Goal: Information Seeking & Learning: Learn about a topic

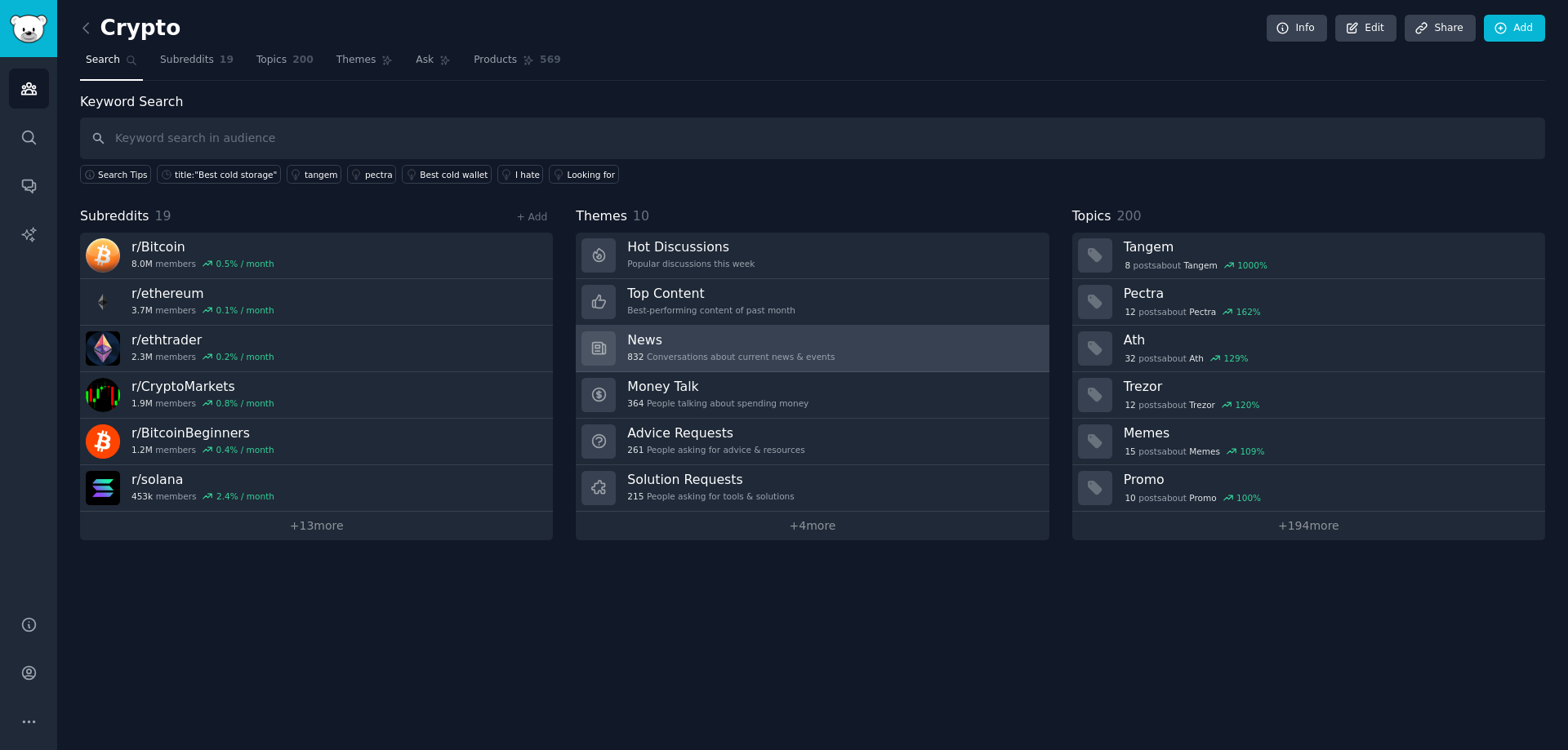
click at [925, 344] on link "News 832 Conversations about current news & events" at bounding box center [812, 349] width 473 height 46
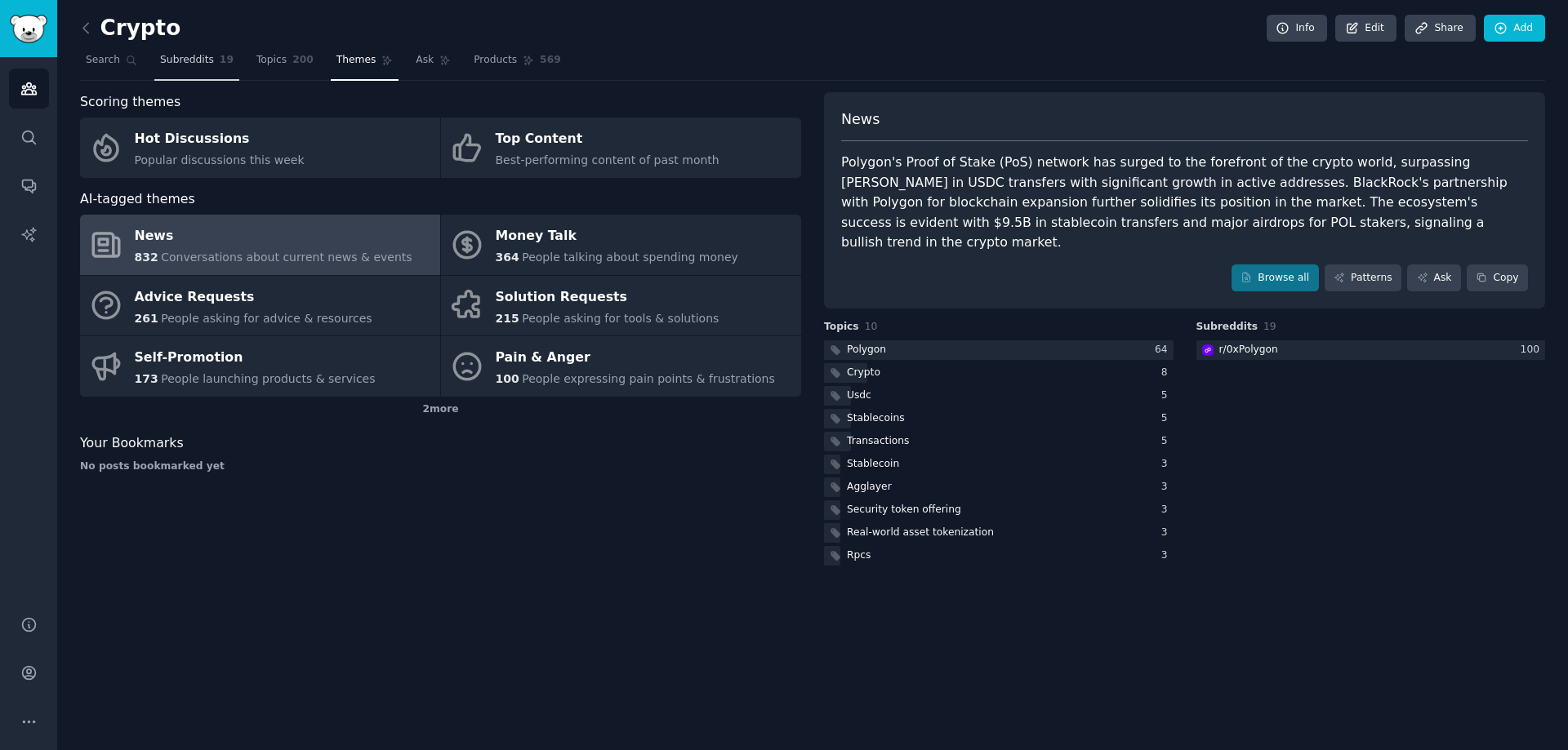
click at [160, 62] on span "Subreddits" at bounding box center [186, 60] width 54 height 15
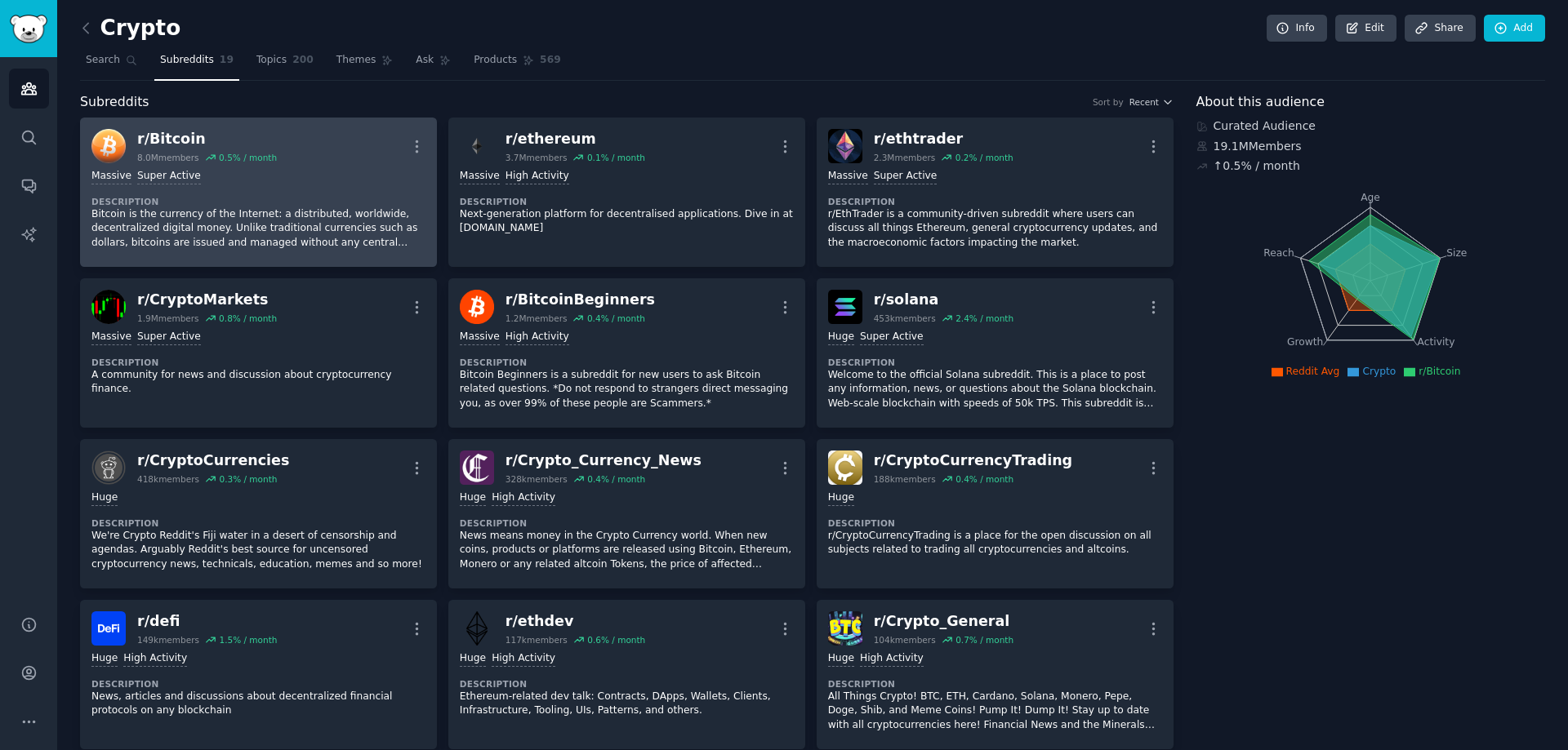
click at [339, 150] on div "r/ Bitcoin 8.0M members 0.5 % / month More" at bounding box center [258, 146] width 334 height 34
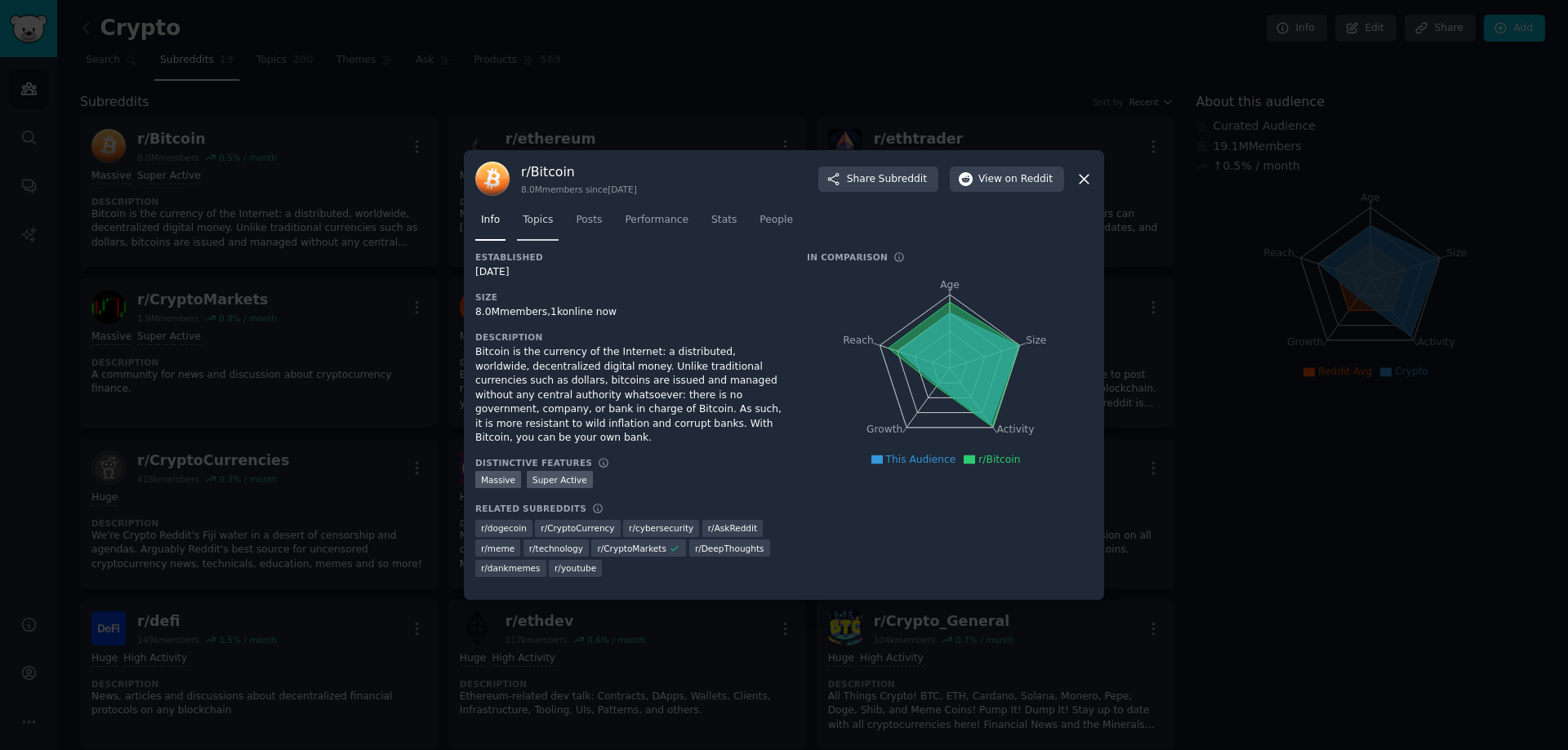
click at [538, 225] on span "Topics" at bounding box center [537, 220] width 30 height 15
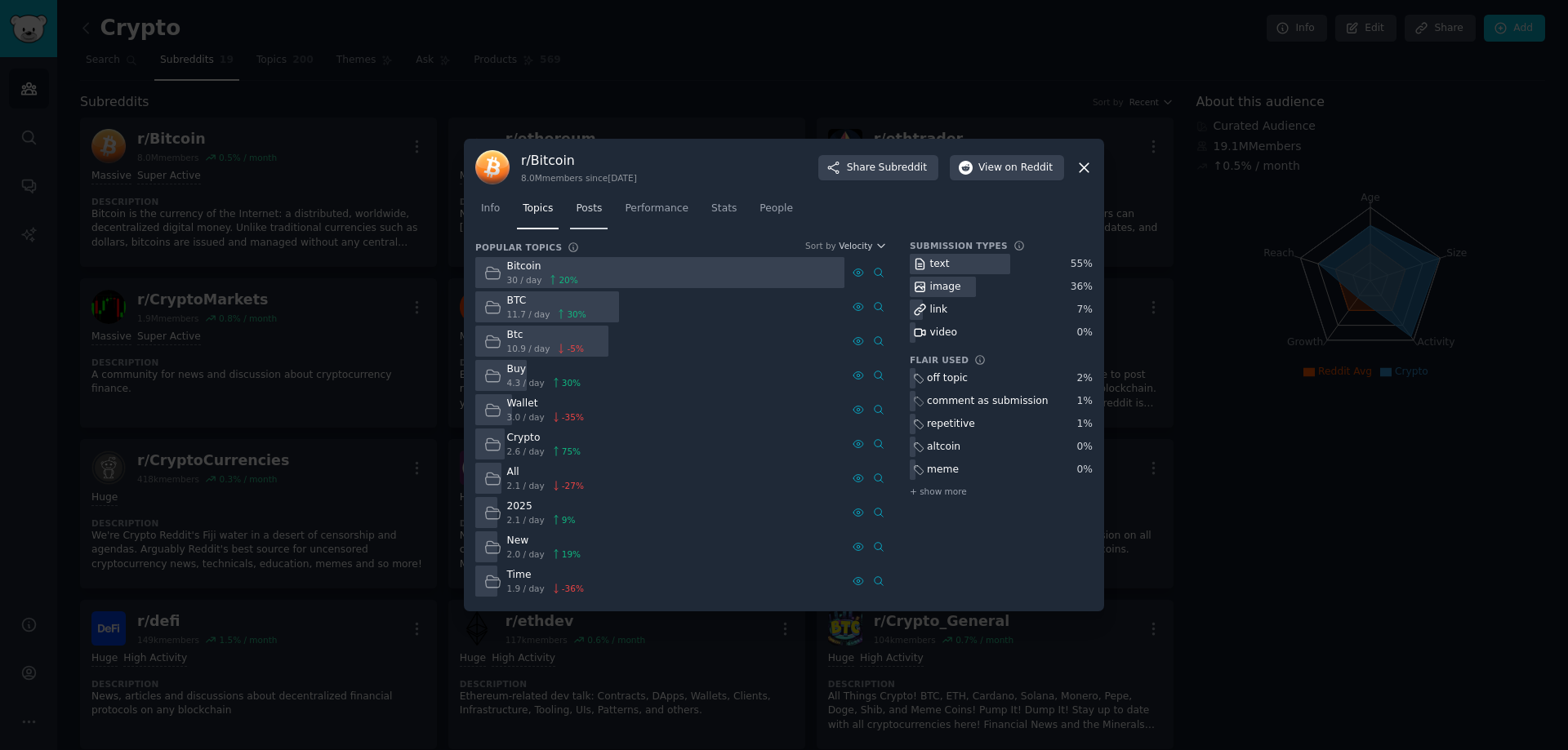
click at [585, 215] on span "Posts" at bounding box center [589, 209] width 27 height 15
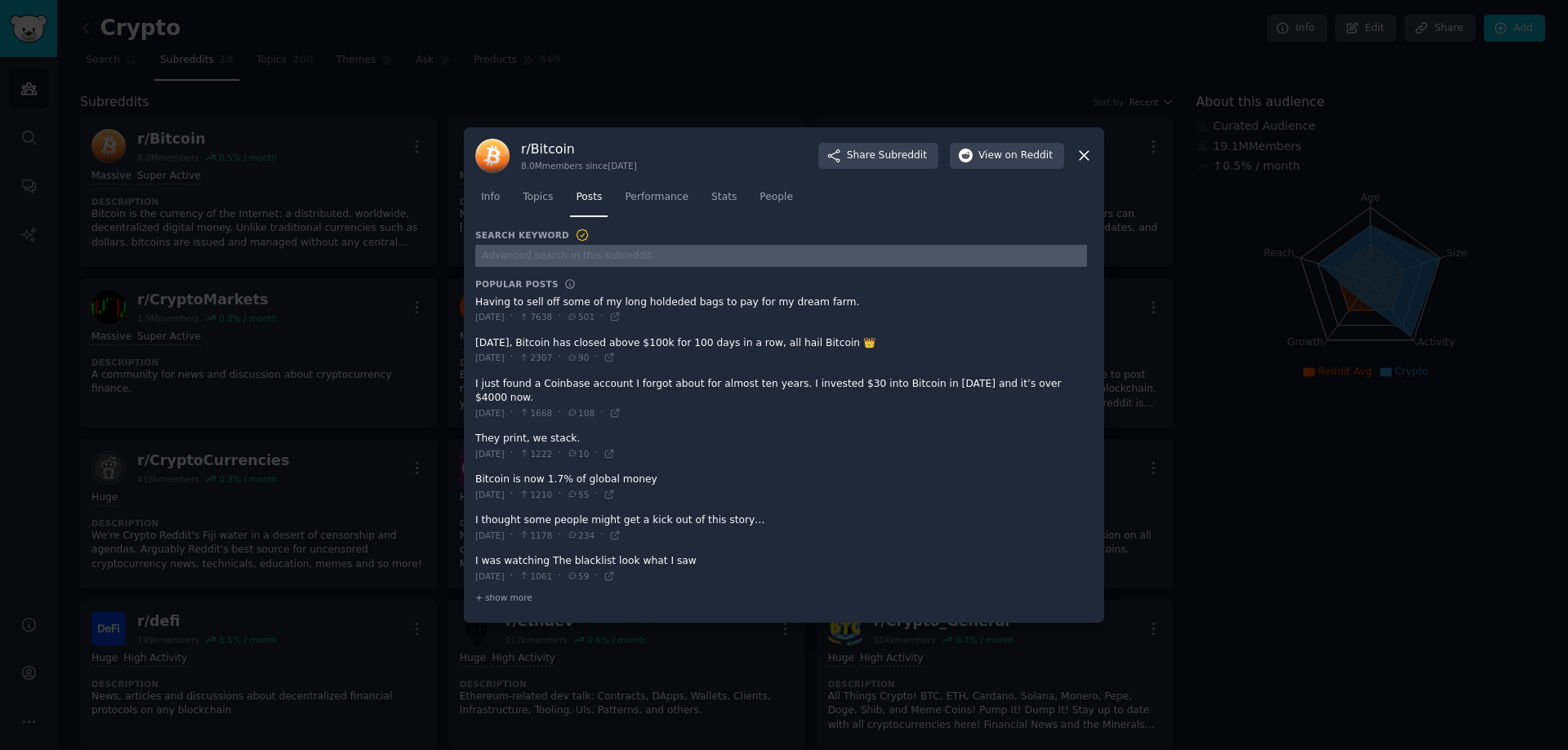
click at [658, 264] on input "text" at bounding box center [781, 256] width 612 height 22
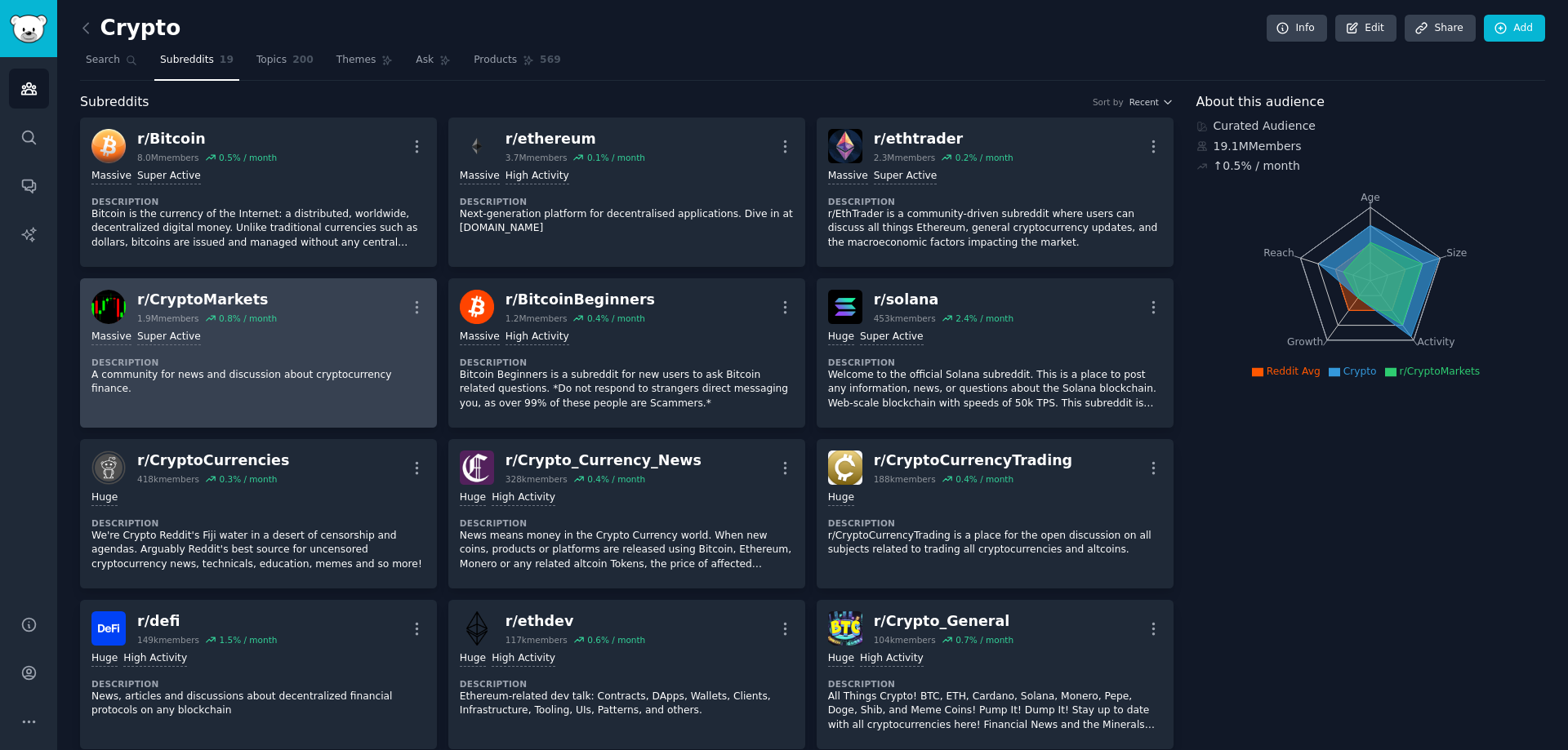
click at [335, 298] on div "r/ CryptoMarkets 1.9M members 0.8 % / month More" at bounding box center [258, 307] width 334 height 34
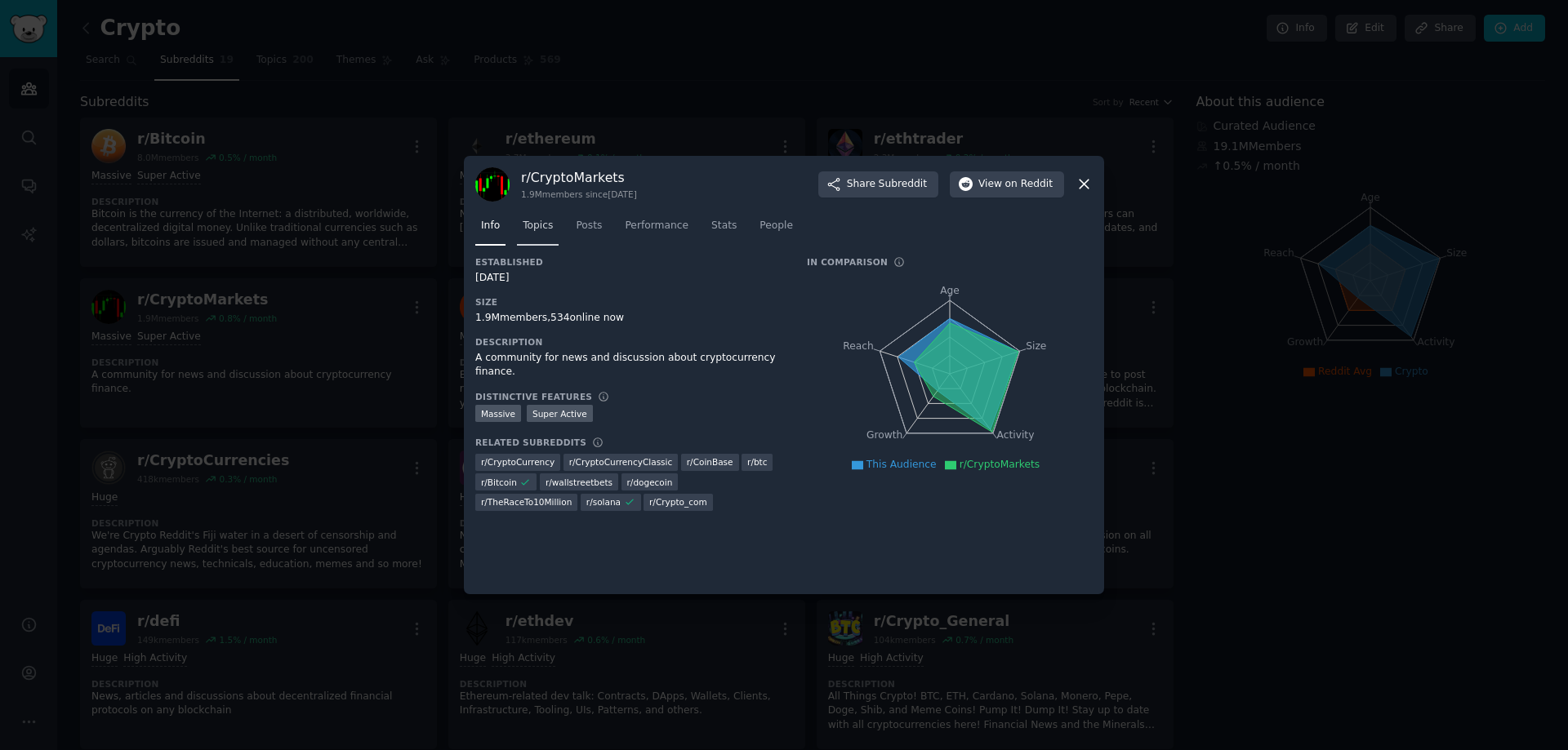
click at [541, 228] on span "Topics" at bounding box center [537, 226] width 30 height 15
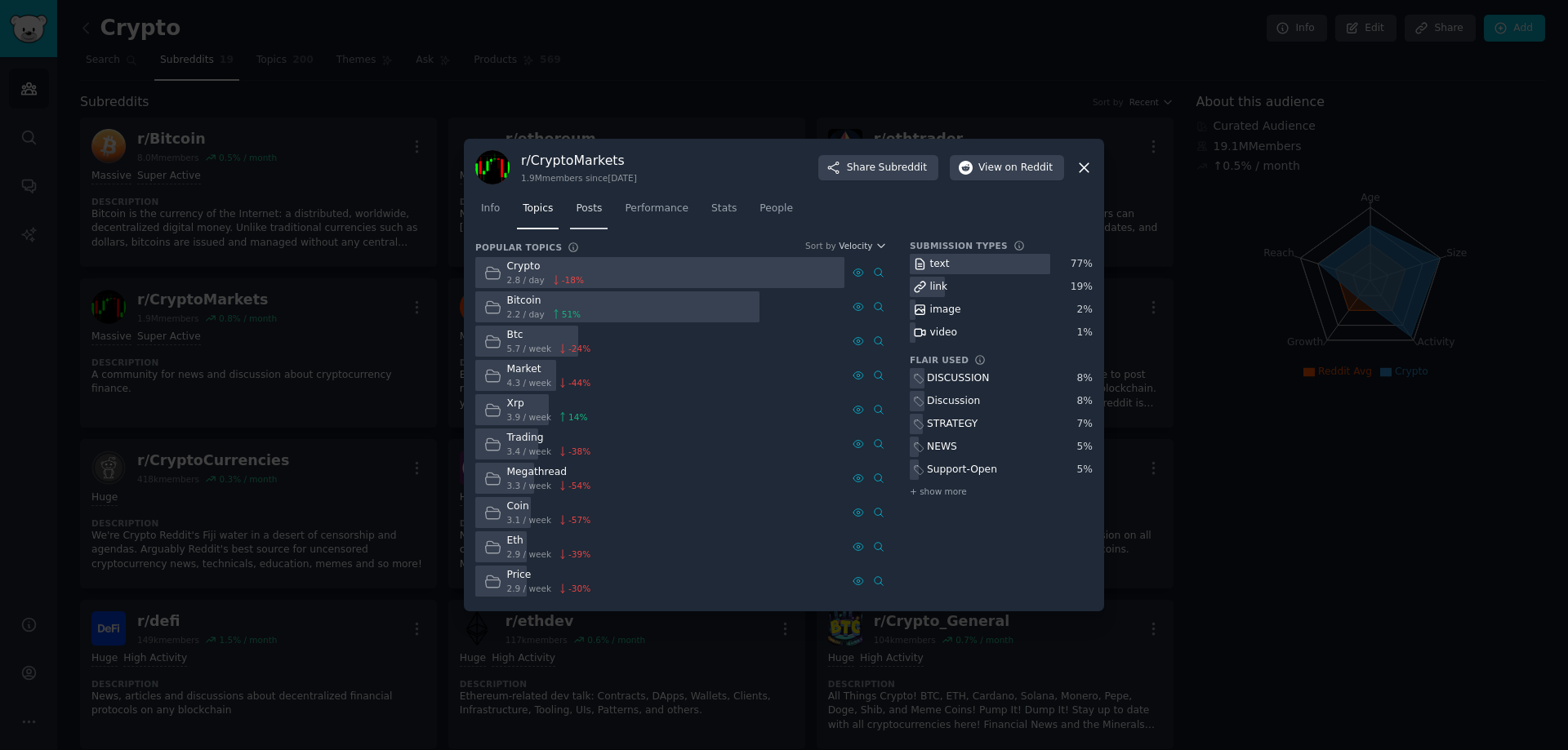
click at [584, 208] on span "Posts" at bounding box center [589, 209] width 27 height 15
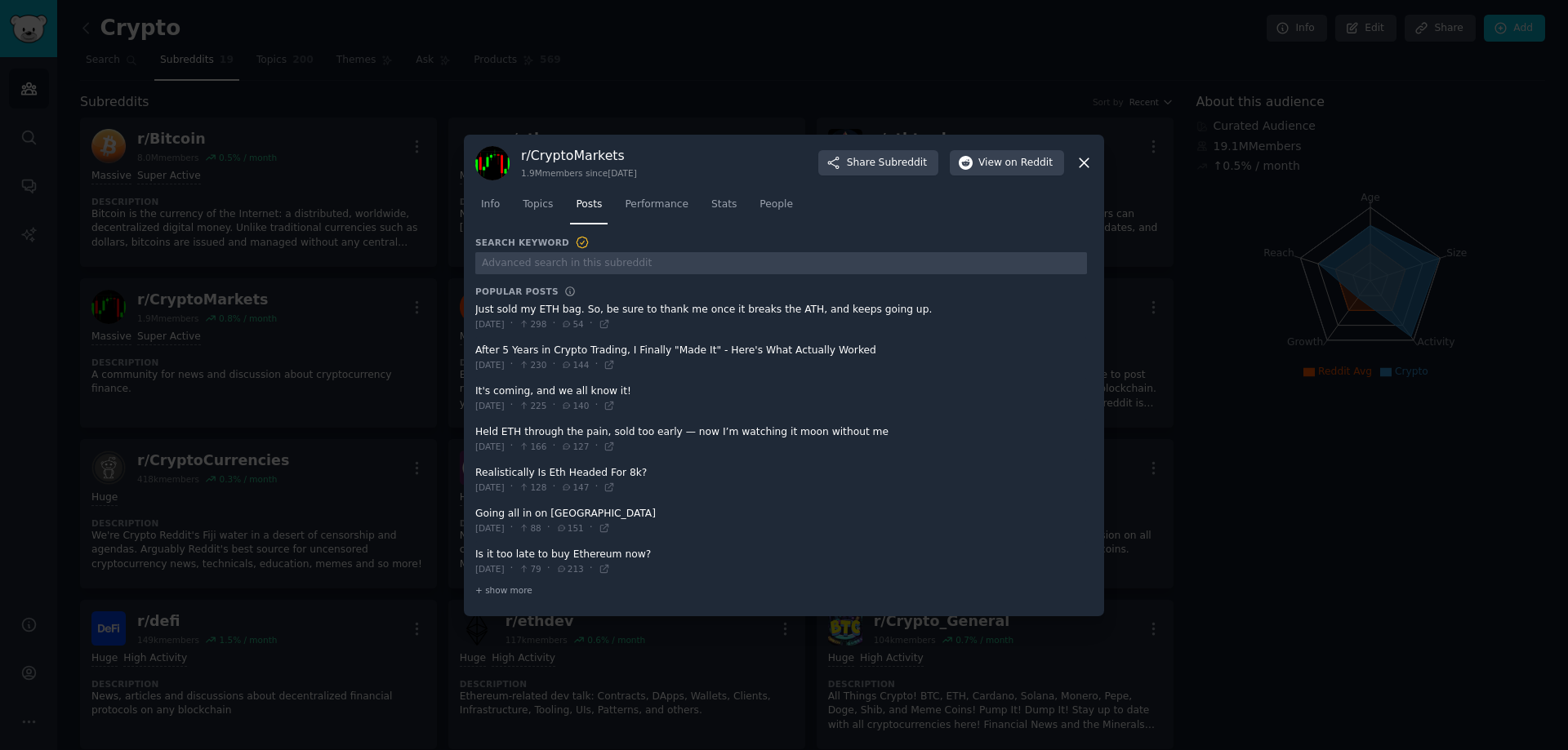
click at [1084, 162] on icon at bounding box center [1084, 162] width 9 height 9
